Goal: Task Accomplishment & Management: Manage account settings

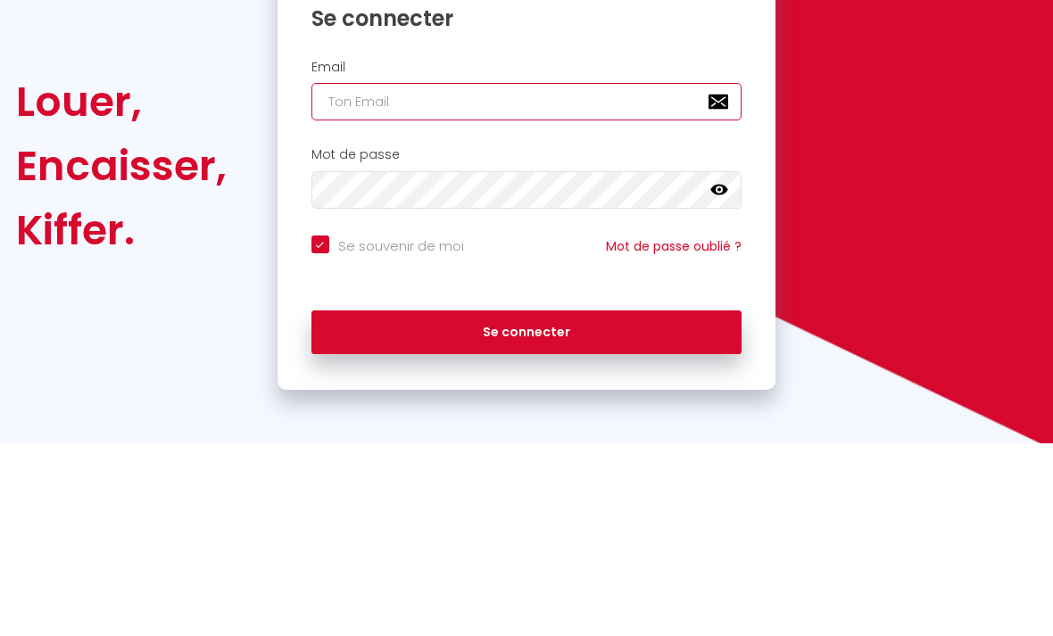
type input "[EMAIL_ADDRESS][DOMAIN_NAME]"
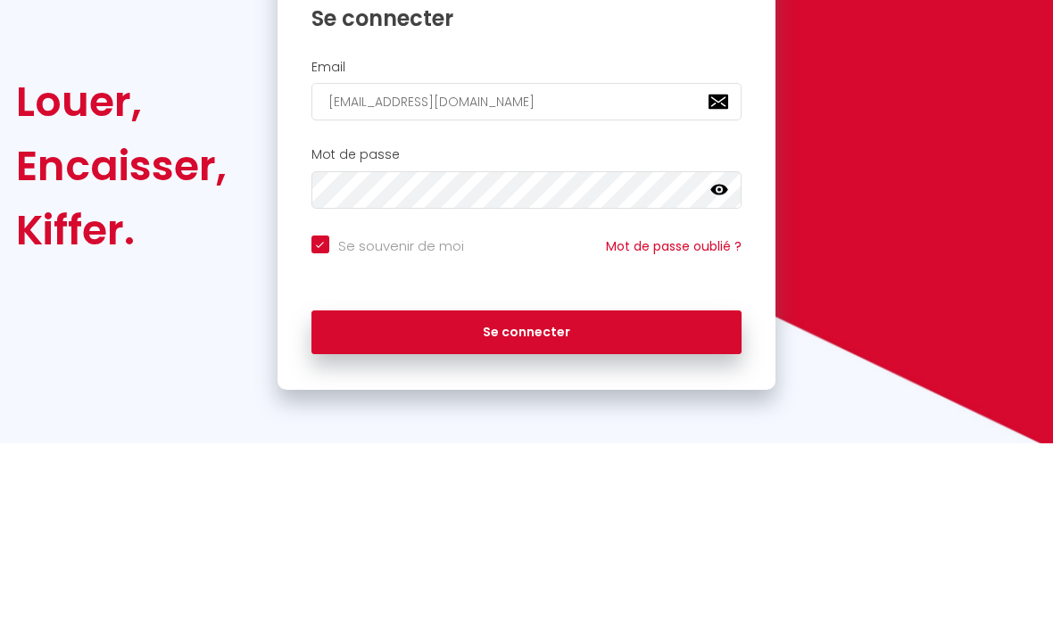
click at [526, 503] on button "Se connecter" at bounding box center [526, 525] width 431 height 45
checkbox input "true"
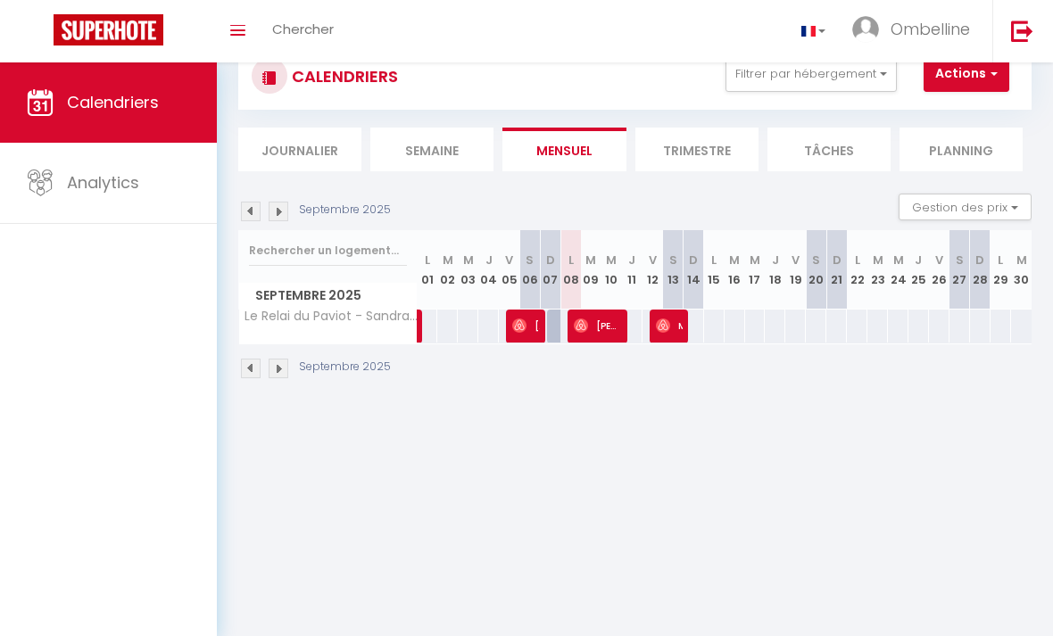
click at [587, 318] on img at bounding box center [581, 325] width 14 height 14
select select "OK"
select select "0"
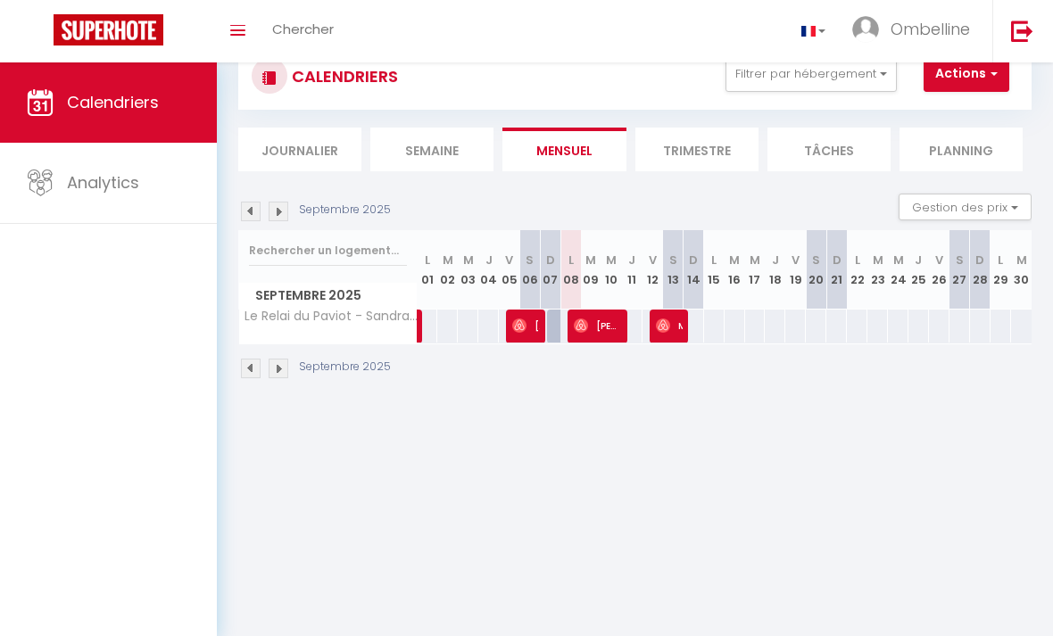
select select "1"
select select
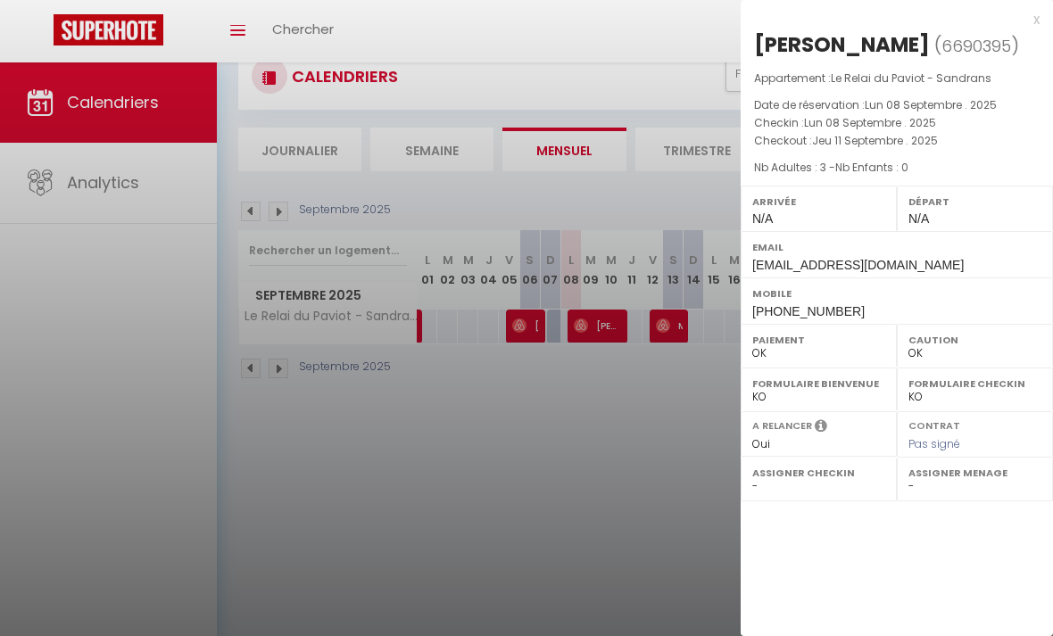
select select "41776"
select select "27492"
click at [643, 523] on div at bounding box center [526, 318] width 1053 height 636
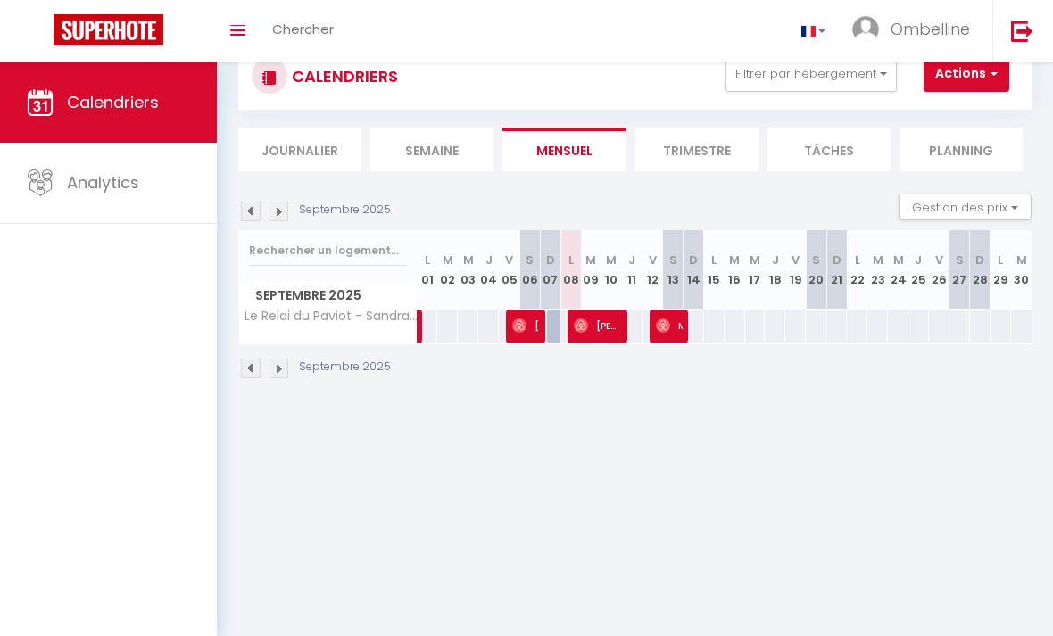
click at [513, 323] on img at bounding box center [519, 325] width 14 height 14
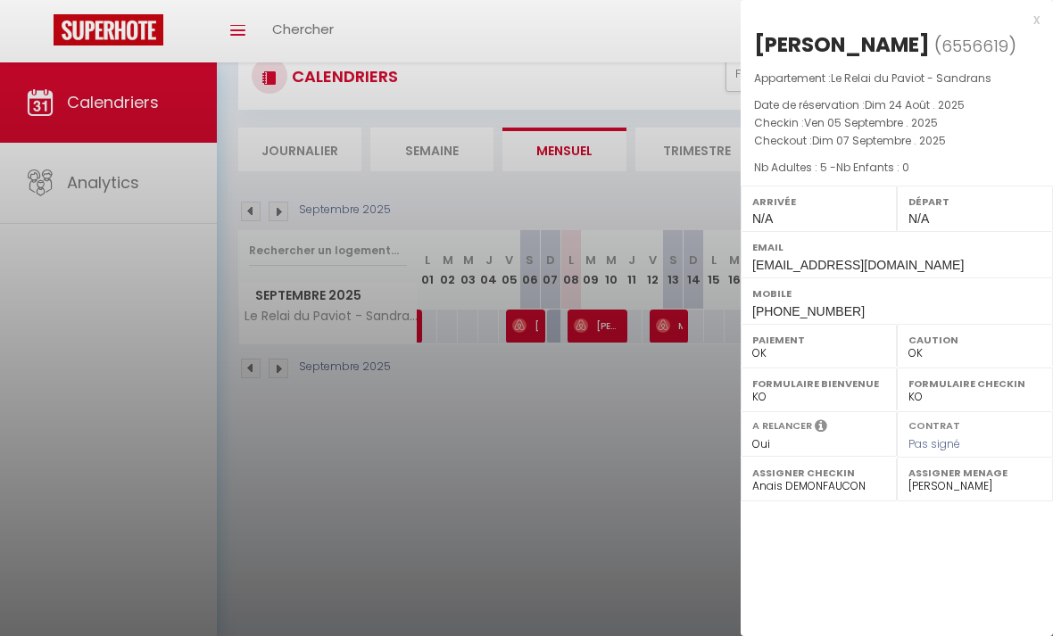
click at [411, 318] on div at bounding box center [526, 318] width 1053 height 636
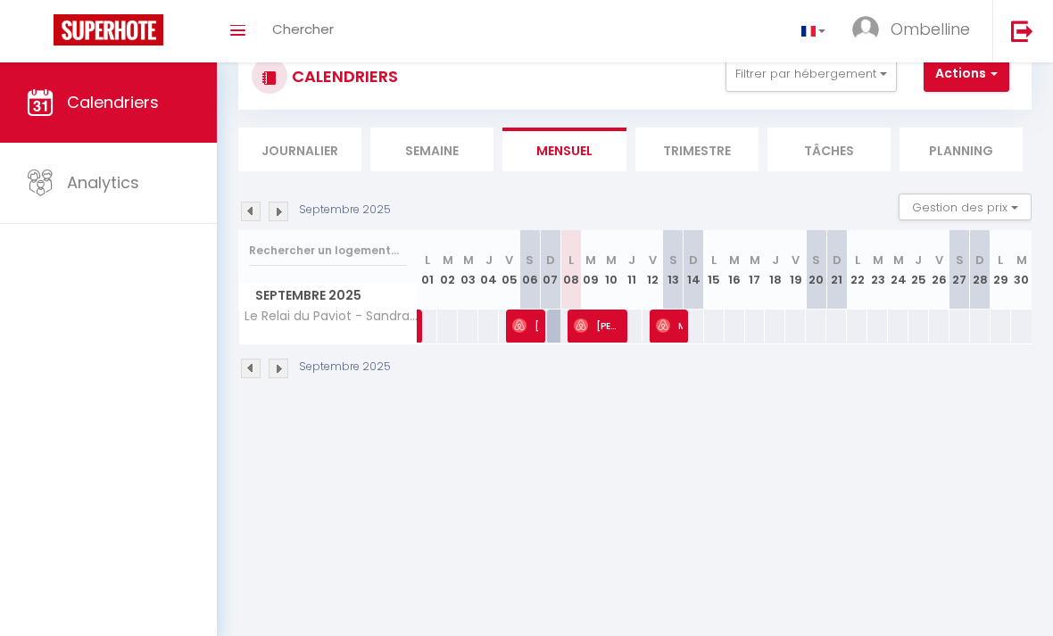
click at [425, 335] on link at bounding box center [420, 331] width 21 height 24
click at [668, 320] on img at bounding box center [663, 325] width 14 height 14
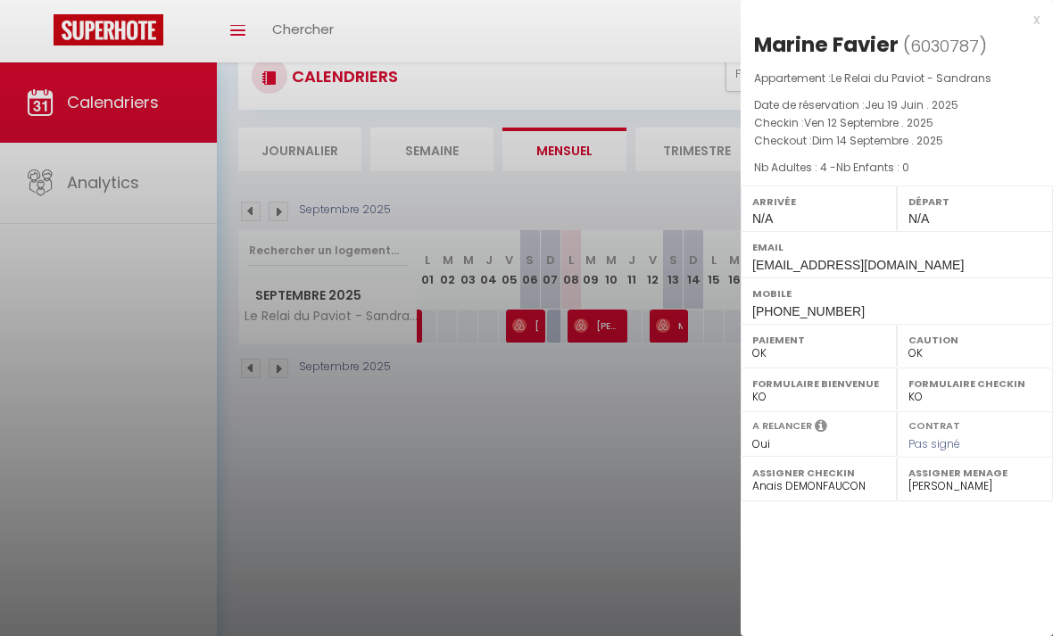
click at [604, 335] on div at bounding box center [526, 318] width 1053 height 636
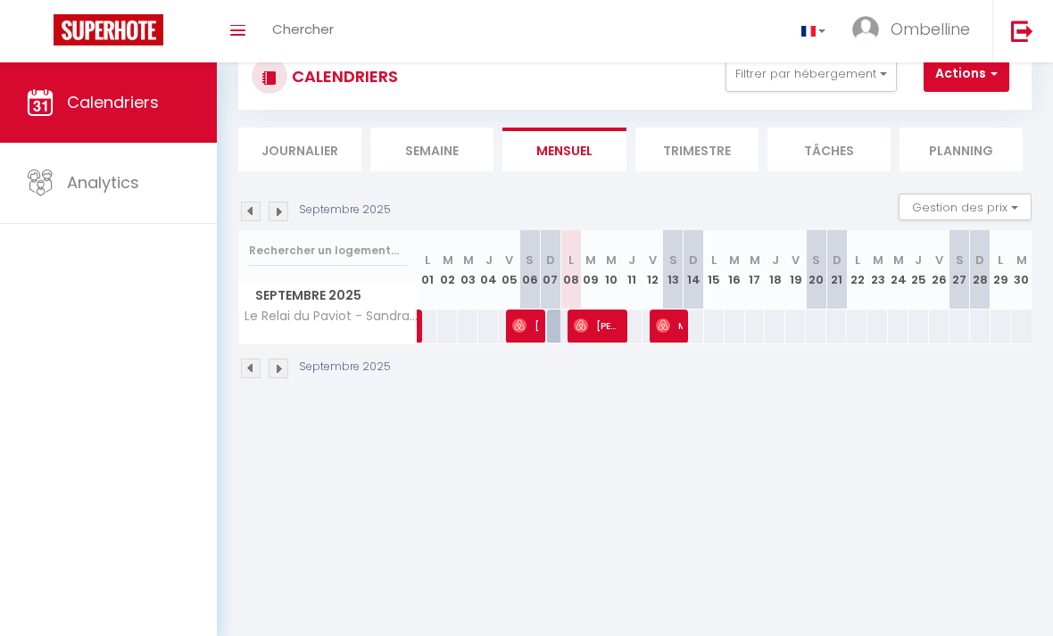
click at [603, 326] on span "[PERSON_NAME]" at bounding box center [598, 326] width 48 height 34
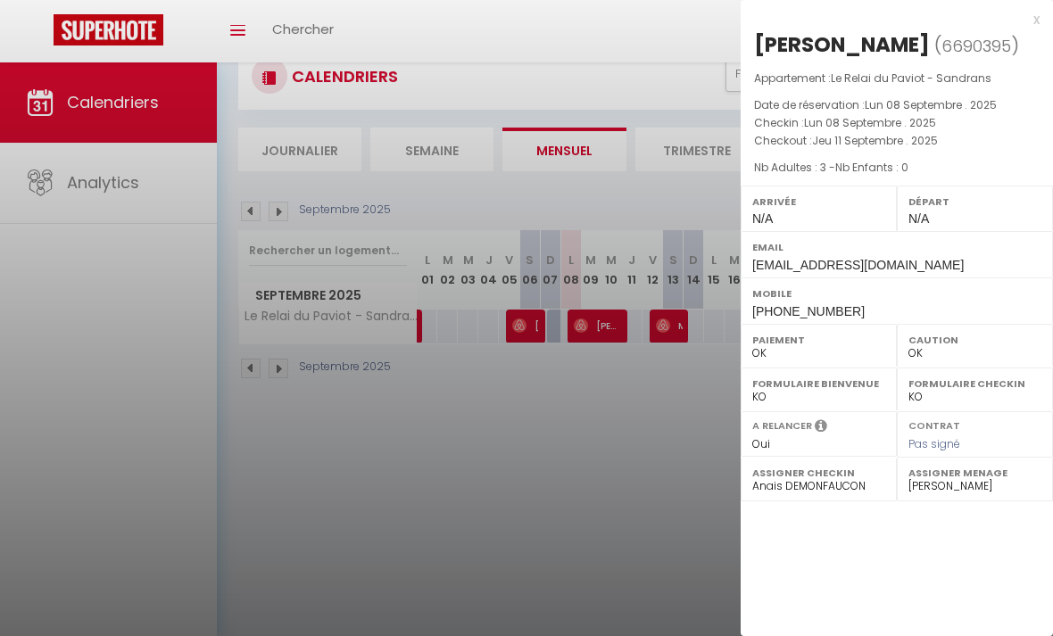
click at [1021, 19] on div "x" at bounding box center [889, 19] width 299 height 21
